Goal: Find specific fact: Find specific fact

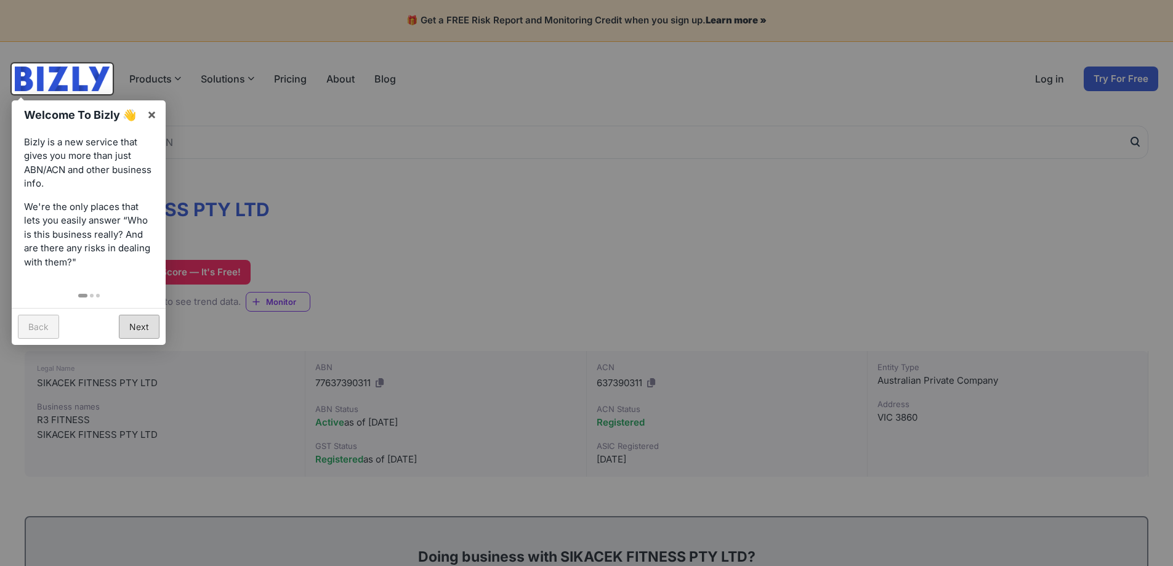
click at [140, 327] on link "Next" at bounding box center [139, 327] width 41 height 24
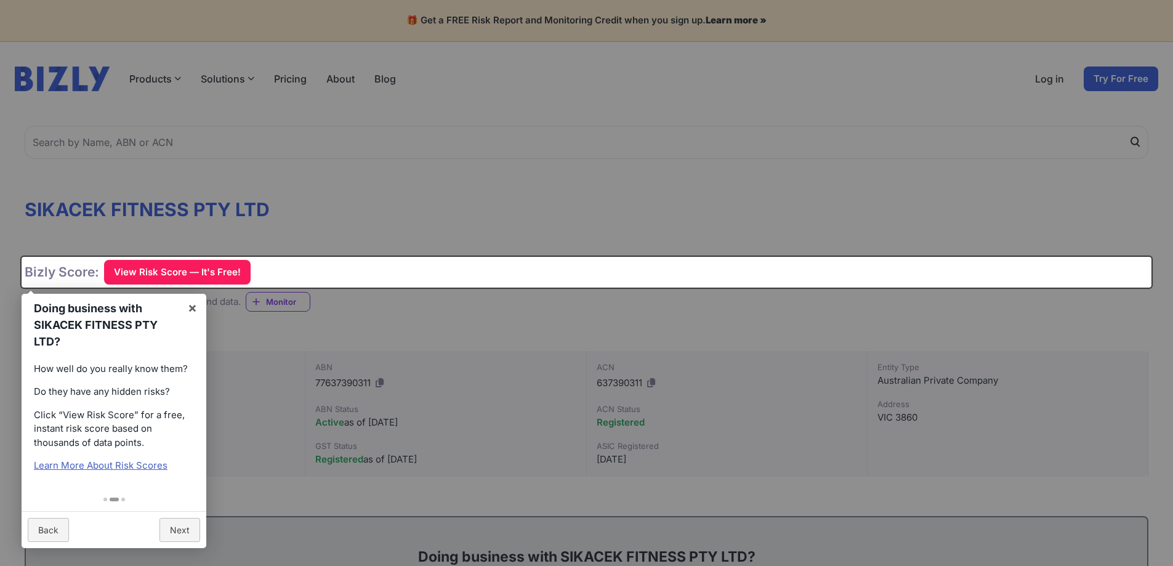
click at [512, 342] on div at bounding box center [586, 283] width 1173 height 566
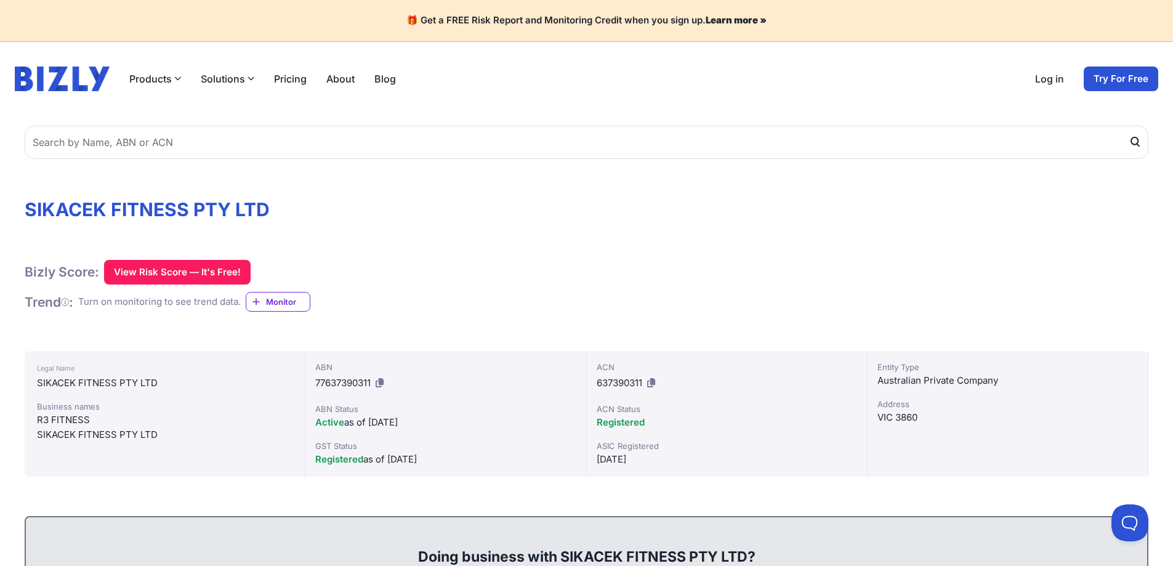
scroll to position [62, 0]
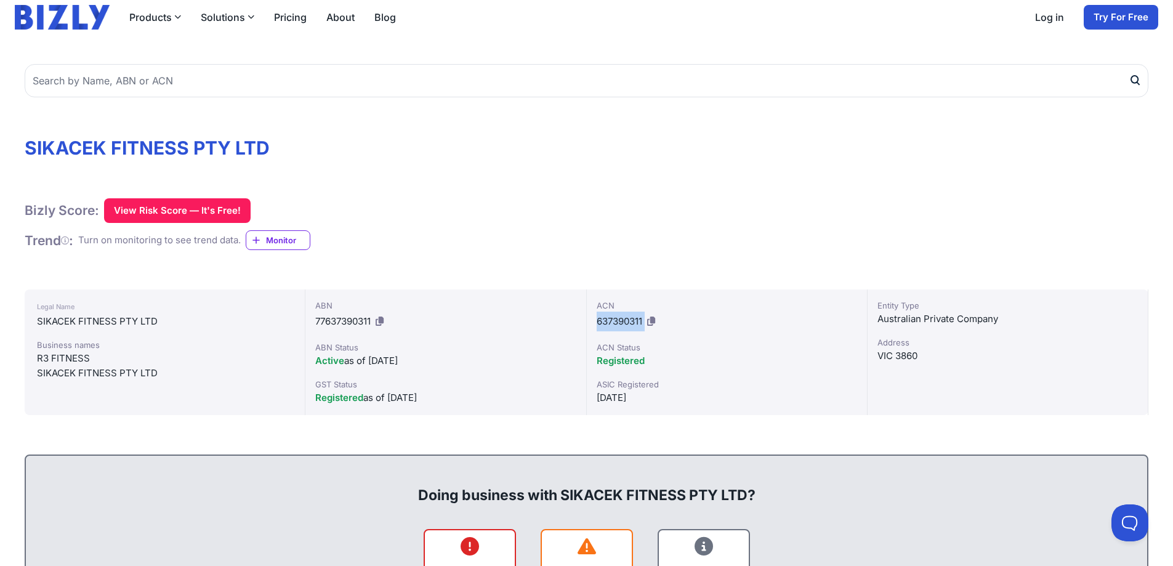
drag, startPoint x: 597, startPoint y: 319, endPoint x: 645, endPoint y: 319, distance: 48.0
click at [645, 319] on div "ACN 637390311" at bounding box center [727, 315] width 260 height 32
drag, startPoint x: 37, startPoint y: 357, endPoint x: 180, endPoint y: 373, distance: 143.8
click at [180, 373] on div "Business names R3 FITNESS SIKACEK FITNESS PTY LTD" at bounding box center [165, 360] width 256 height 42
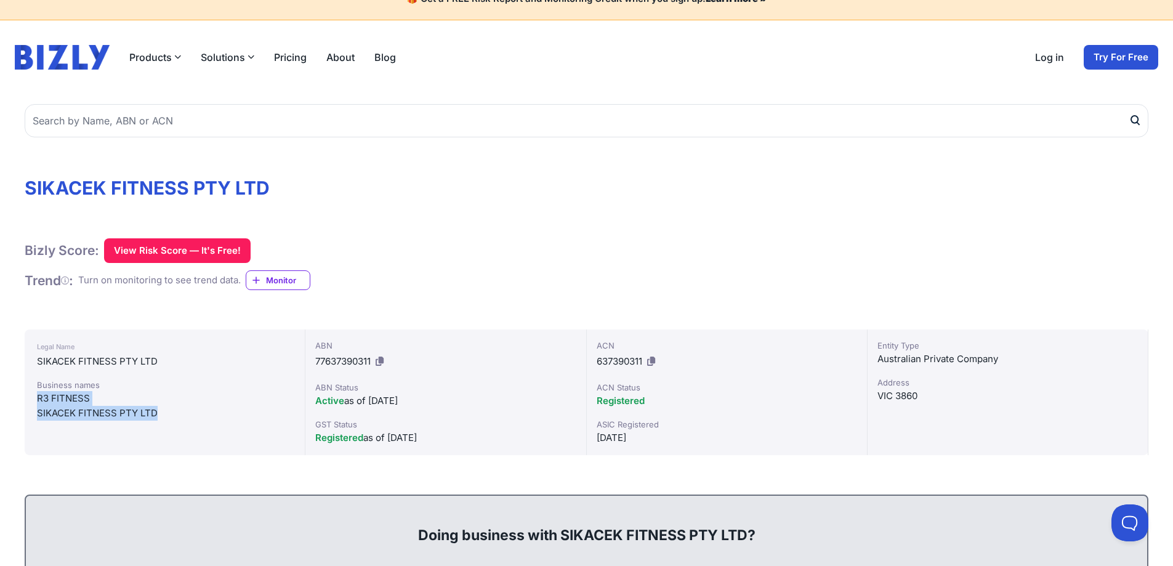
scroll to position [0, 0]
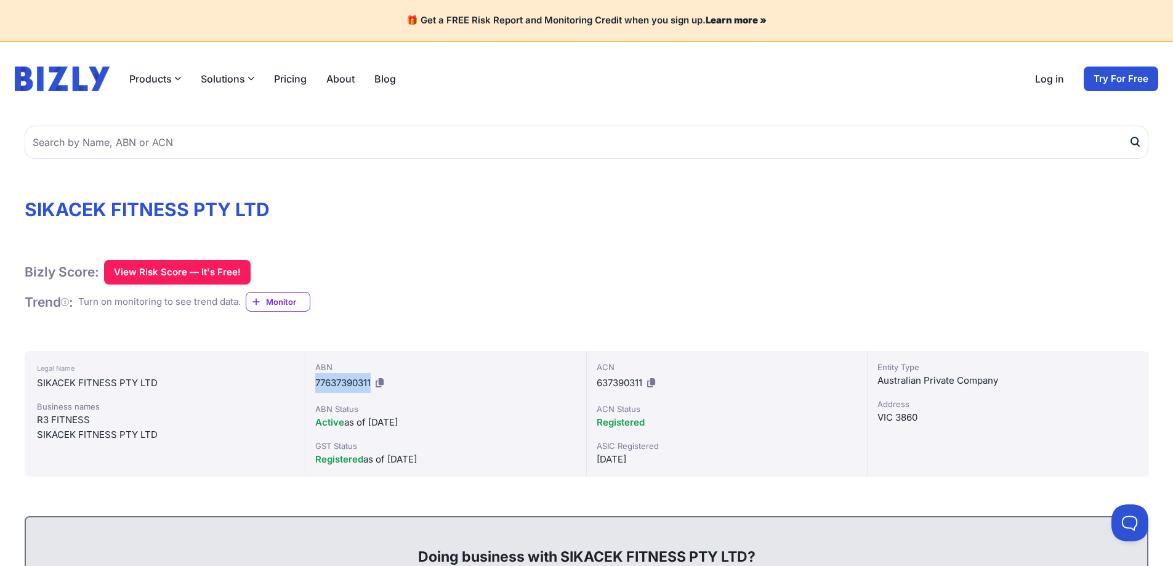
drag, startPoint x: 315, startPoint y: 381, endPoint x: 374, endPoint y: 379, distance: 58.5
click at [374, 379] on div "ABN 77637390311" at bounding box center [445, 377] width 260 height 32
copy span "77637390311"
